Goal: Find specific page/section: Find specific page/section

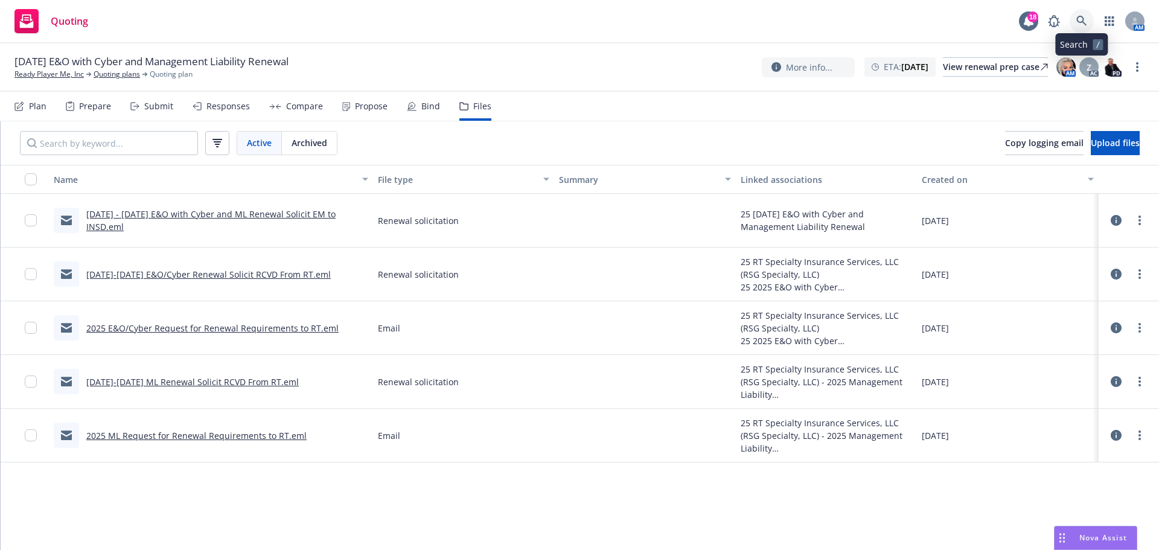
click at [1080, 19] on icon at bounding box center [1081, 21] width 11 height 11
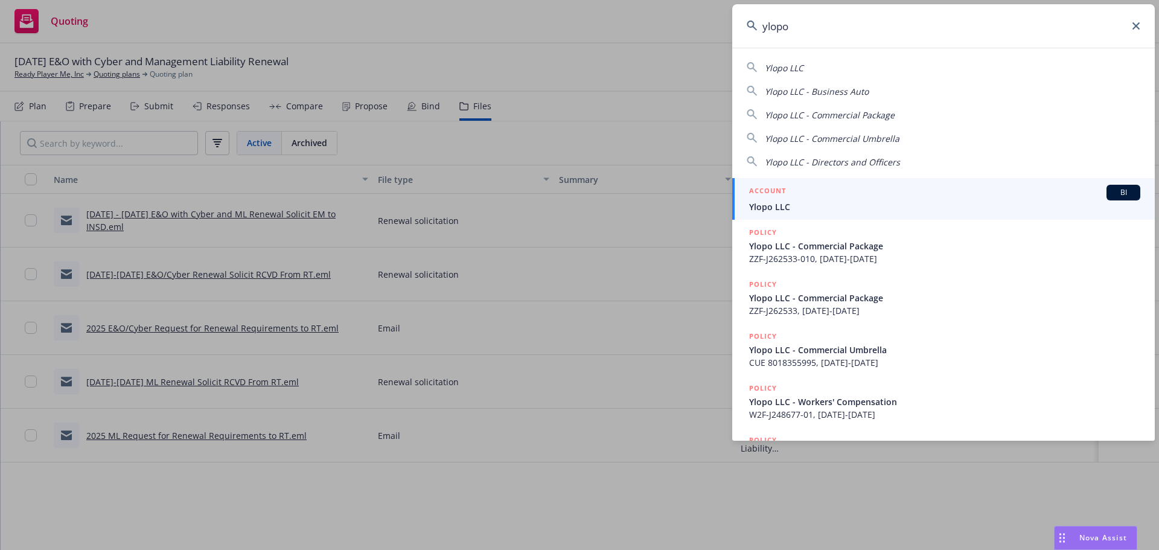
type input "ylopo"
click at [790, 202] on span "Ylopo LLC" at bounding box center [944, 206] width 391 height 13
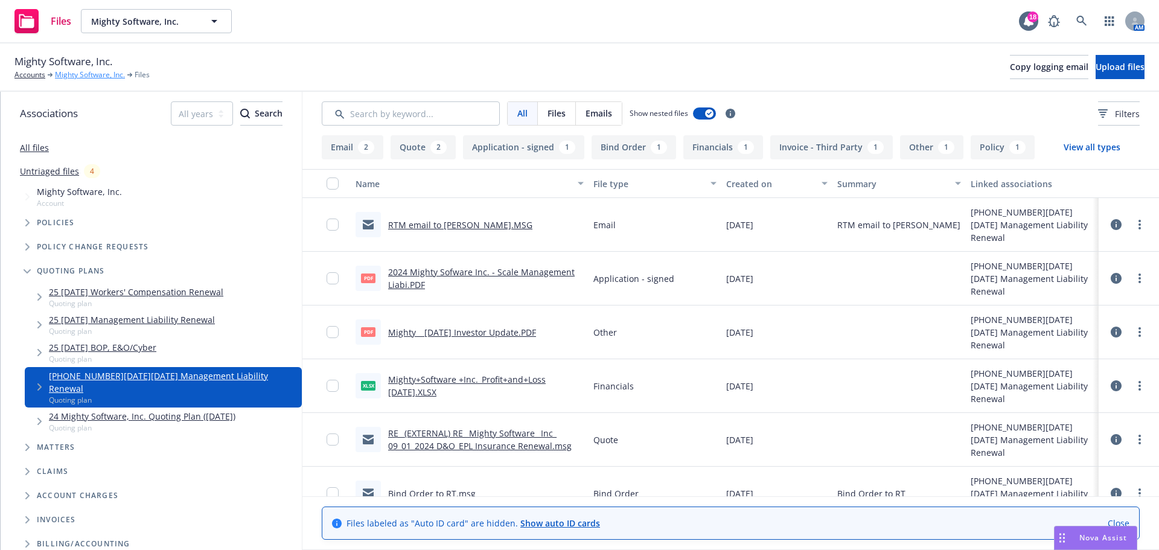
click at [91, 71] on link "Mighty Software, Inc." at bounding box center [90, 74] width 70 height 11
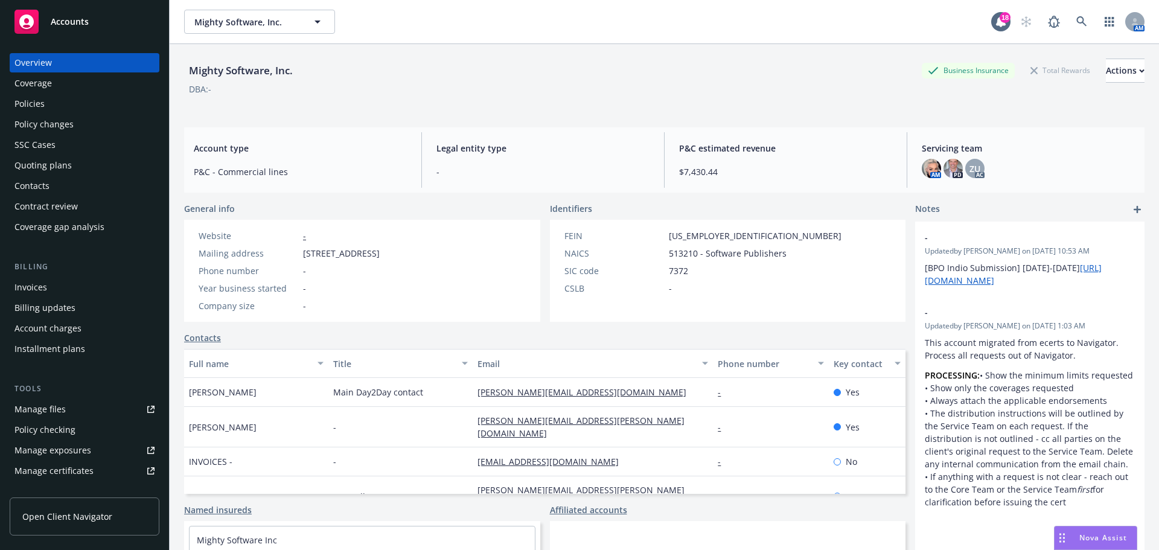
click at [107, 115] on div "Policy changes" at bounding box center [84, 124] width 140 height 19
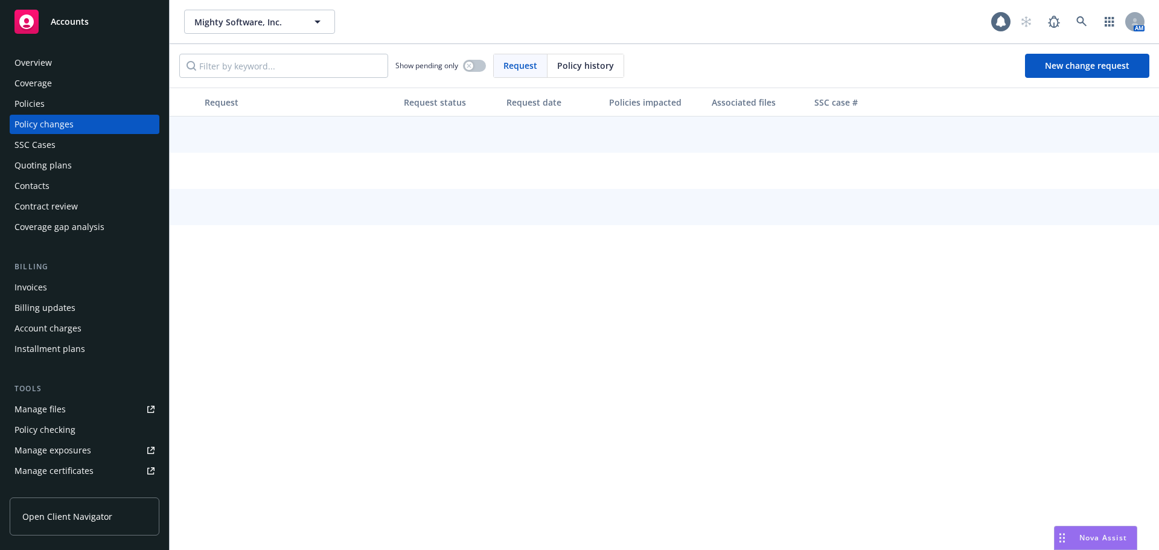
click at [107, 106] on div "Policies" at bounding box center [84, 103] width 140 height 19
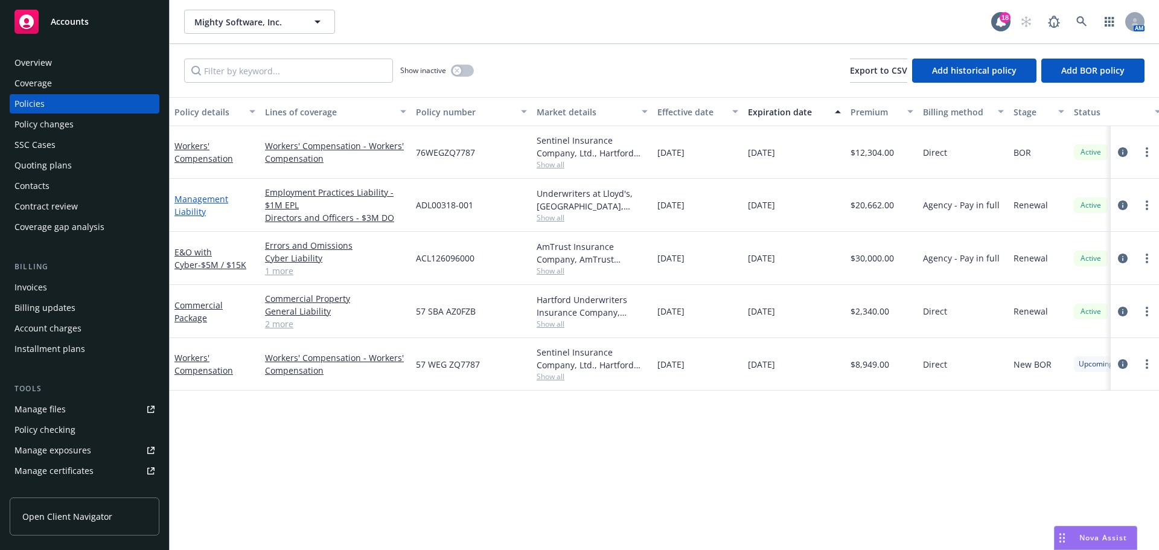
click at [188, 208] on link "Management Liability" at bounding box center [201, 205] width 54 height 24
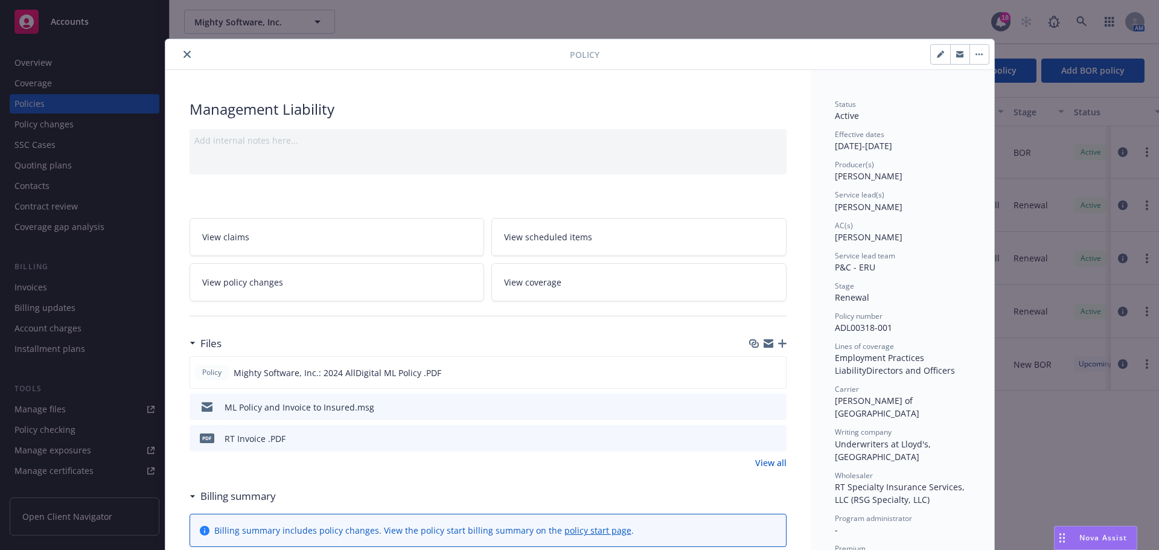
click at [182, 49] on button "close" at bounding box center [187, 54] width 14 height 14
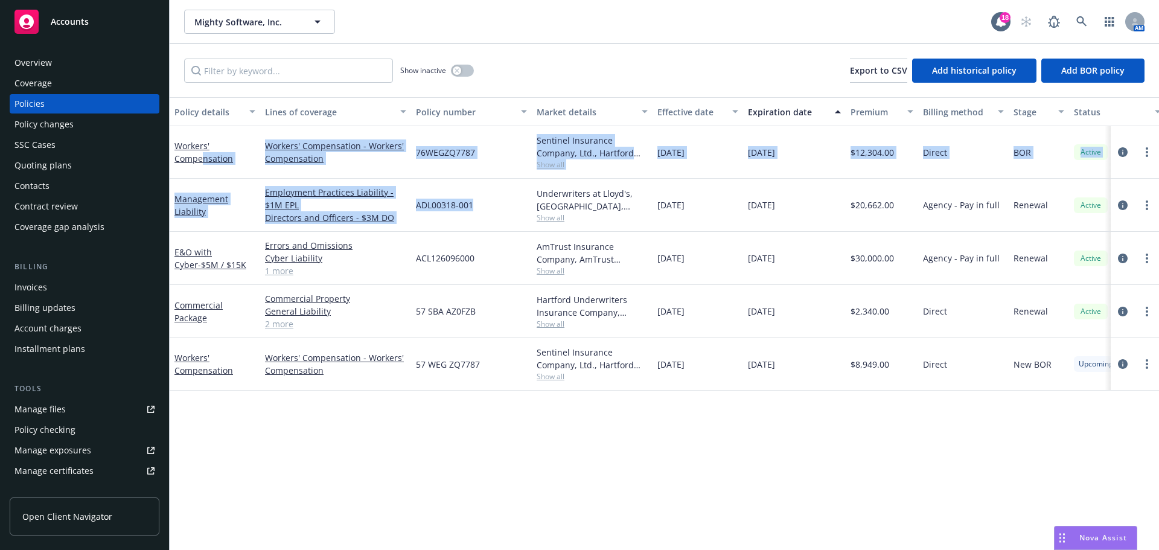
drag, startPoint x: 201, startPoint y: 161, endPoint x: 497, endPoint y: 180, distance: 296.9
click at [497, 180] on div "Workers' Compensation Workers' Compensation - Workers' Compensation 76WEGZQ7787…" at bounding box center [752, 246] width 1165 height 241
click at [497, 194] on div "ADL00318-001" at bounding box center [471, 205] width 121 height 53
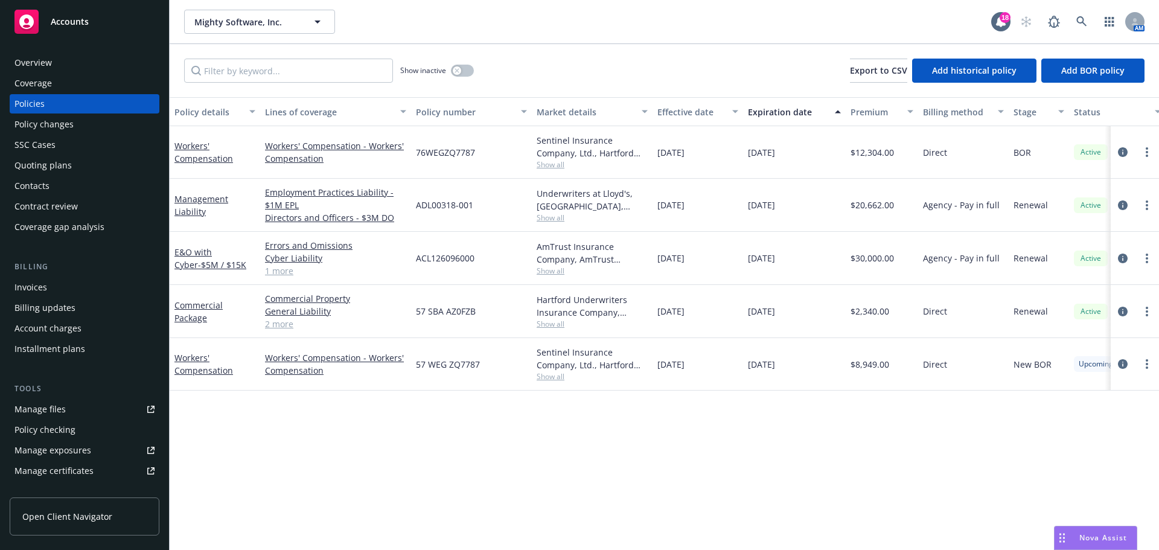
drag, startPoint x: 59, startPoint y: 353, endPoint x: 46, endPoint y: 355, distance: 12.8
drag, startPoint x: 46, startPoint y: 355, endPoint x: 34, endPoint y: 406, distance: 52.8
click at [34, 406] on div "Manage files" at bounding box center [39, 409] width 51 height 19
click at [192, 159] on link "Workers' Compensation" at bounding box center [203, 152] width 59 height 24
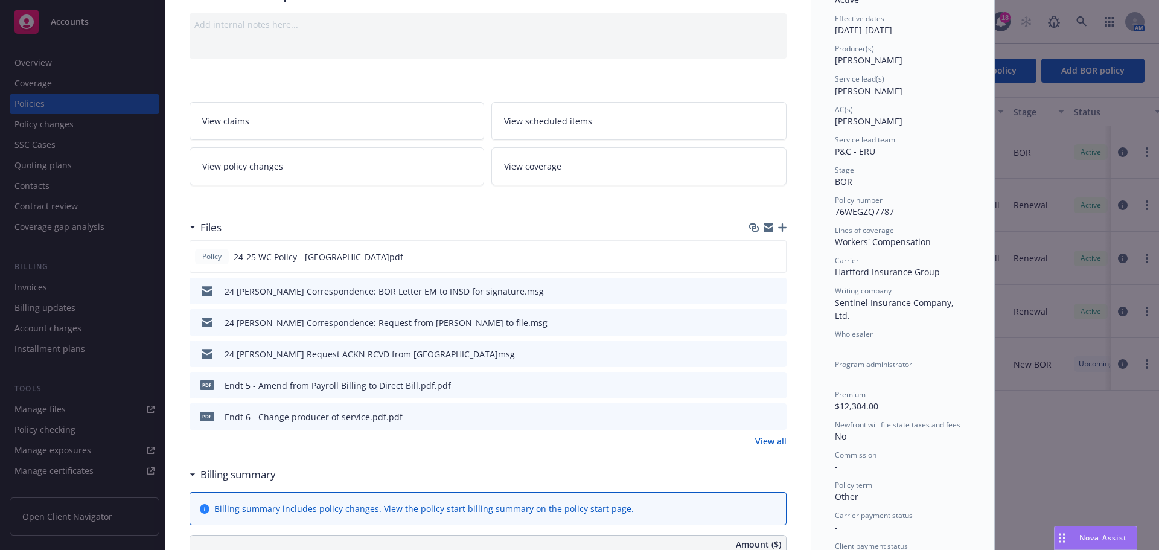
scroll to position [121, 0]
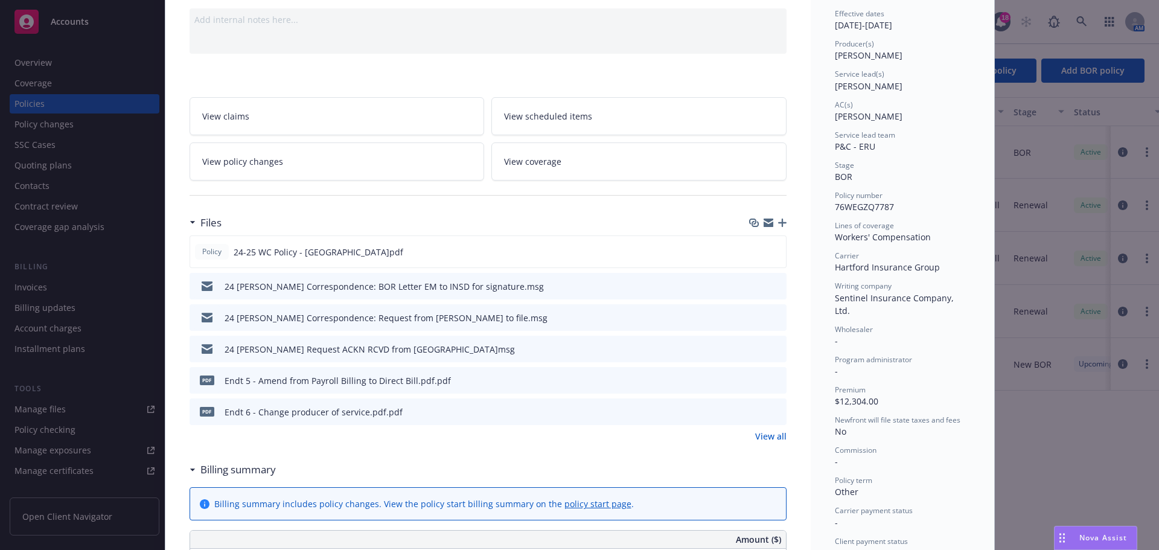
click at [757, 438] on link "View all" at bounding box center [770, 436] width 31 height 13
